Goal: Task Accomplishment & Management: Manage account settings

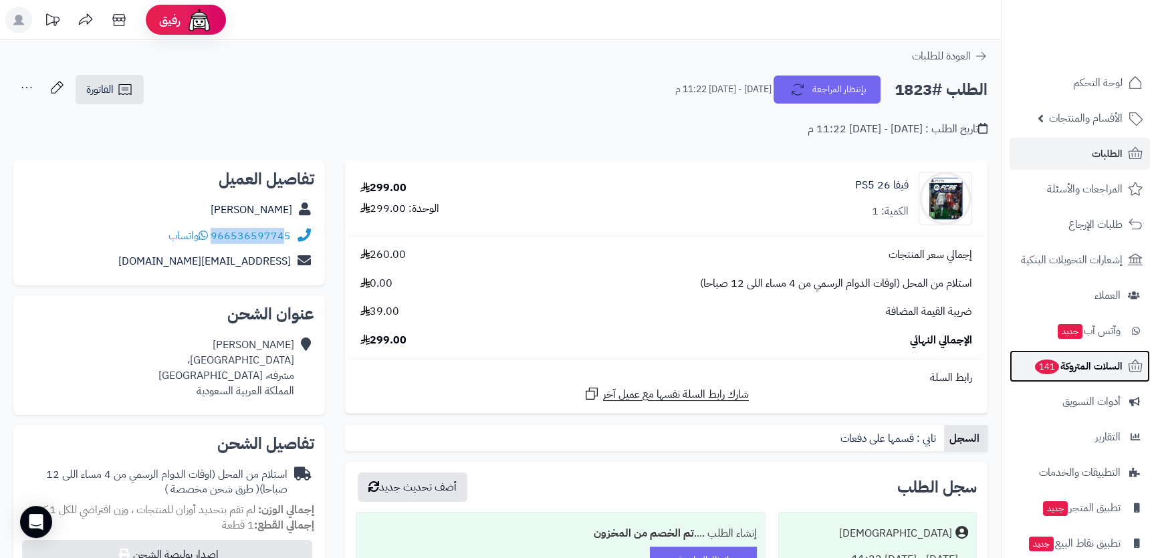
click at [1101, 361] on span "السلات المتروكة 141" at bounding box center [1077, 366] width 89 height 19
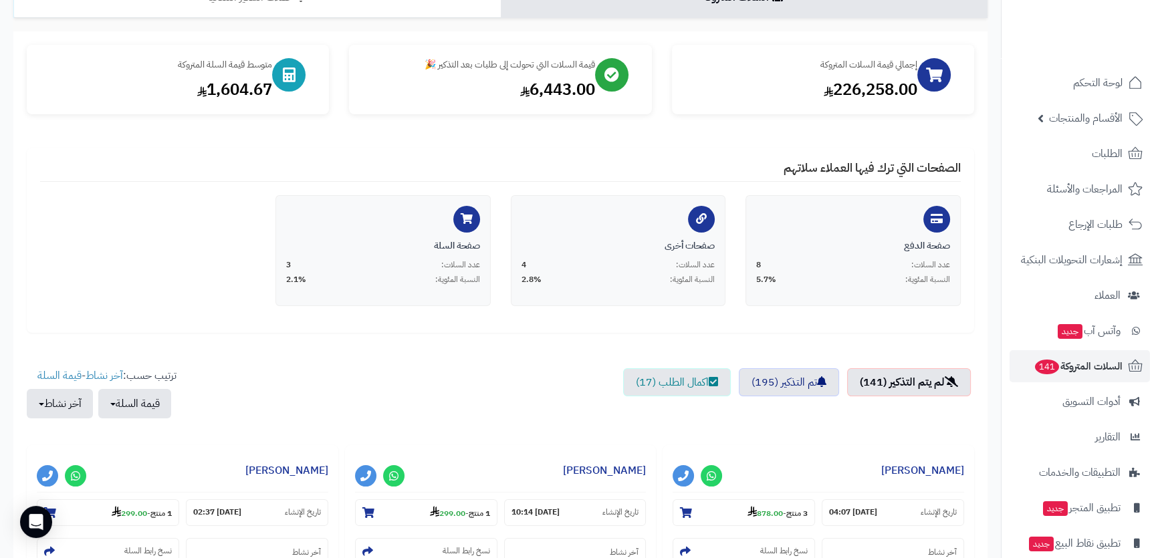
scroll to position [243, 0]
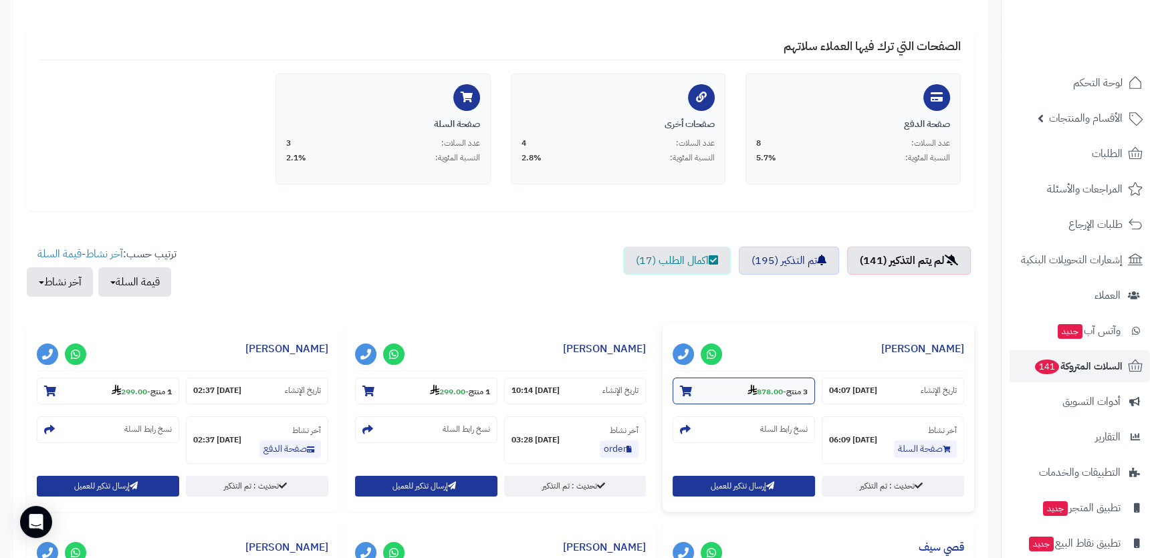
click at [784, 392] on small "3 منتج - 878.00" at bounding box center [777, 390] width 60 height 13
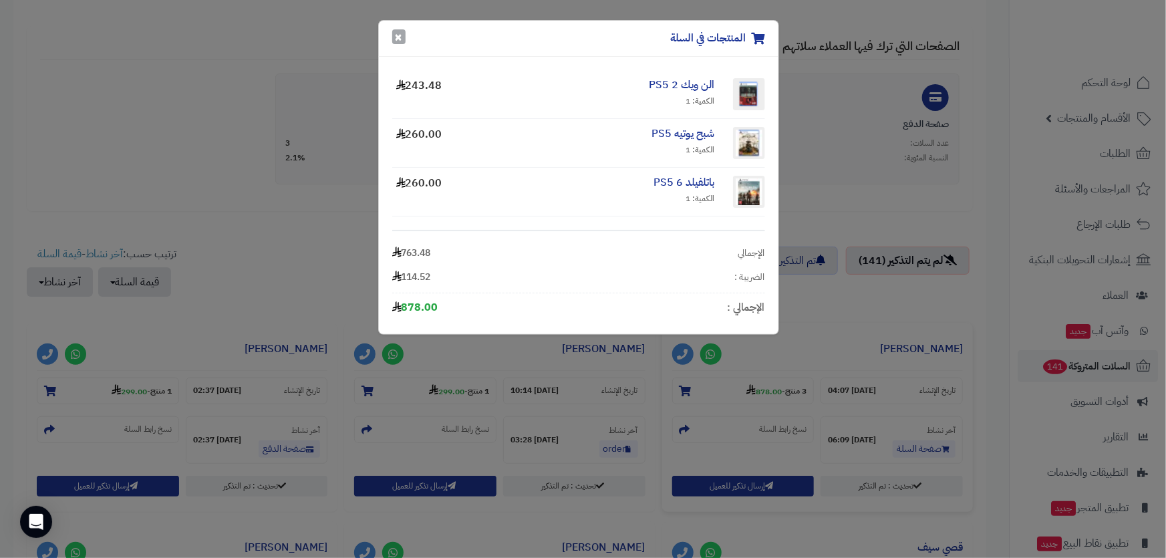
click at [402, 33] on button "×" at bounding box center [398, 36] width 13 height 15
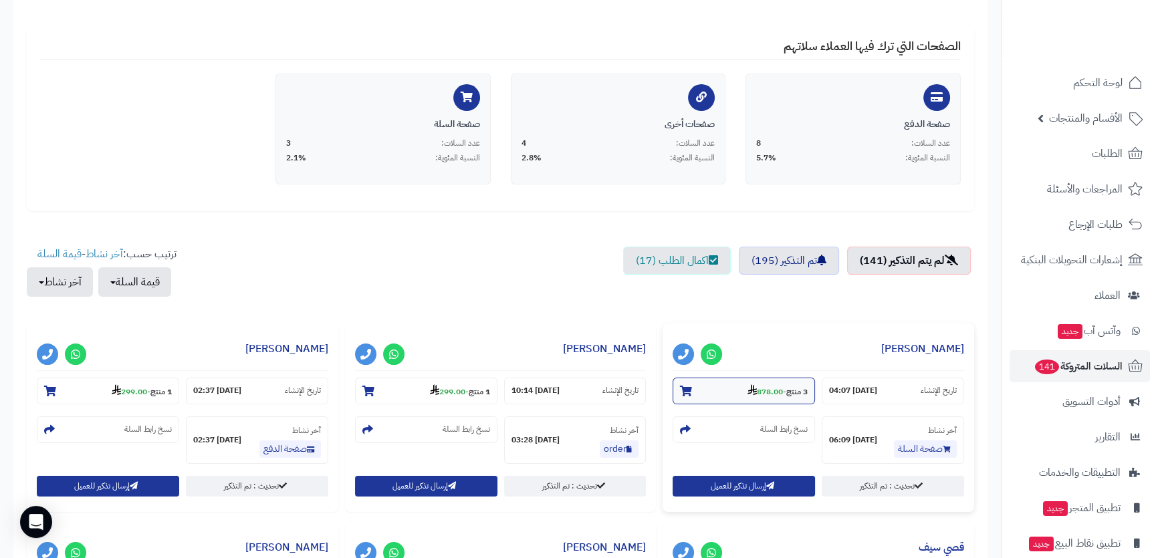
click at [761, 389] on strong "878.00" at bounding box center [764, 392] width 35 height 12
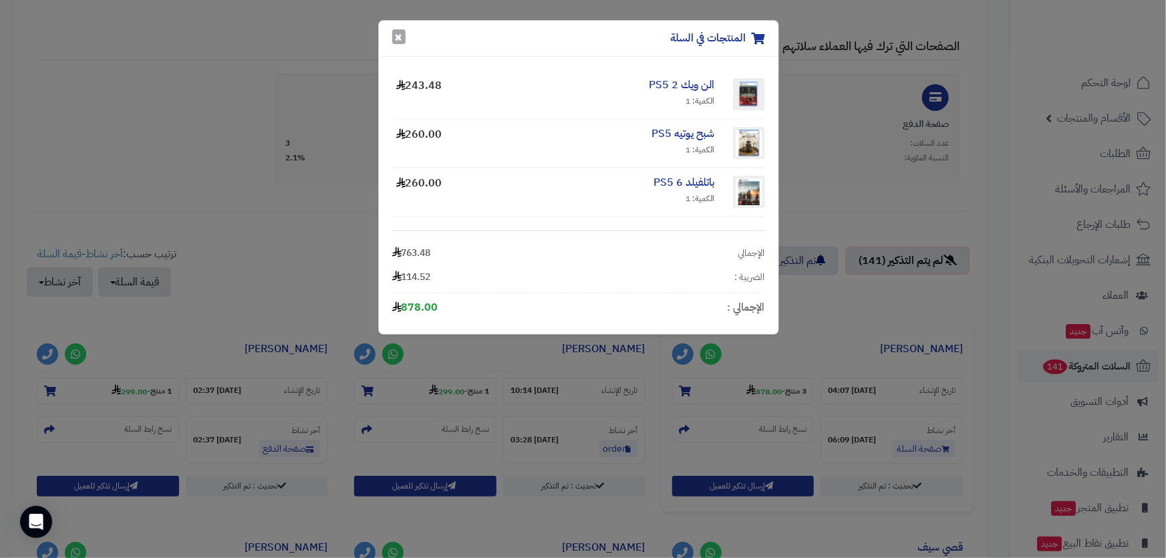
click at [398, 35] on button "×" at bounding box center [398, 36] width 13 height 15
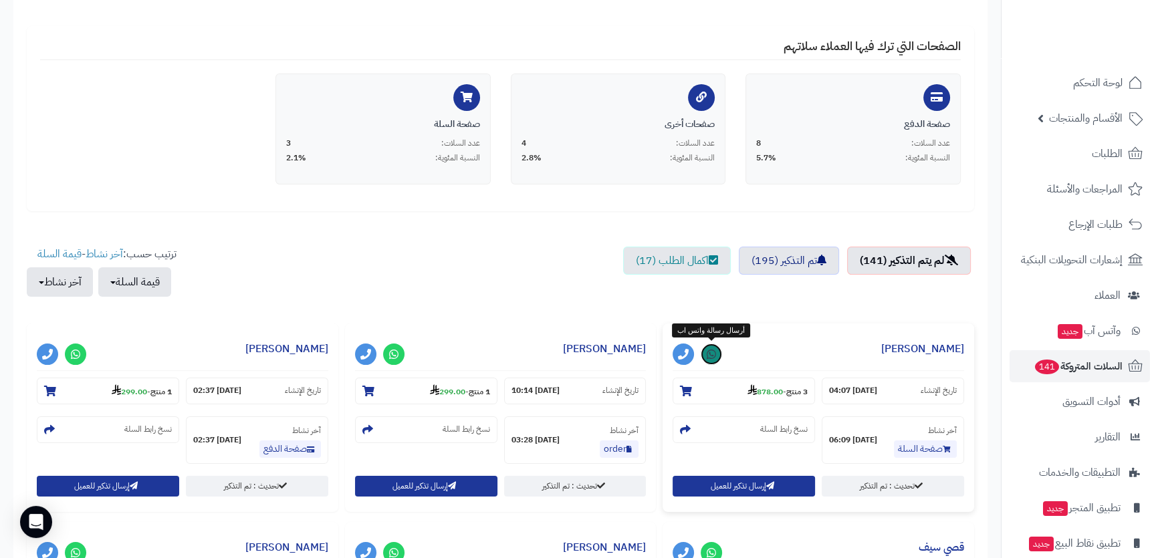
click at [718, 358] on link at bounding box center [711, 354] width 21 height 21
click at [1084, 153] on link "الطلبات" at bounding box center [1079, 154] width 140 height 32
